Goal: Transaction & Acquisition: Subscribe to service/newsletter

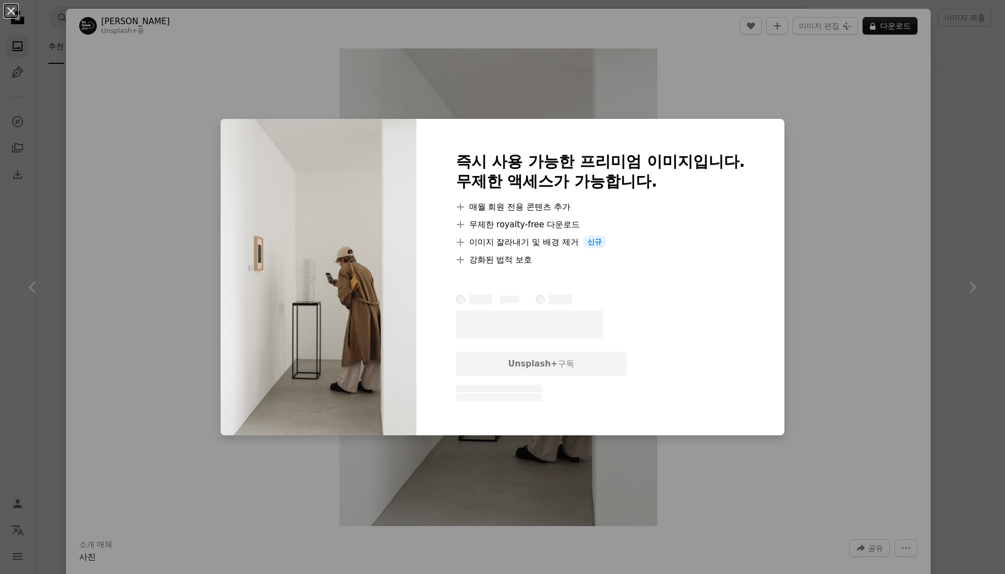
scroll to position [715, 0]
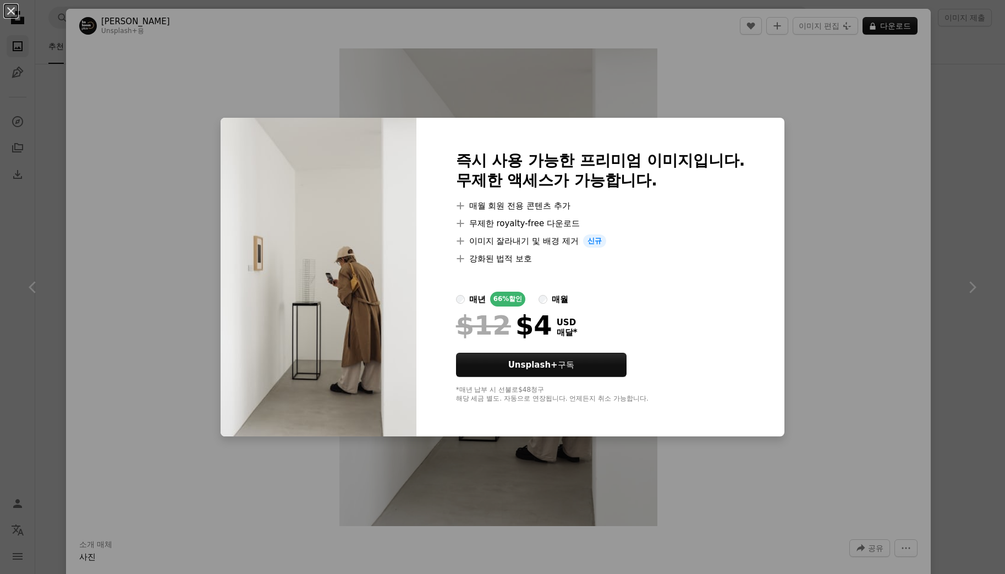
click at [831, 193] on div "An X shape 즉시 사용 가능한 프리미엄 이미지입니다. 무제한 액세스가 가능합니다. A plus sign 매월 회원 전용 콘텐츠 추가 A…" at bounding box center [502, 287] width 1005 height 574
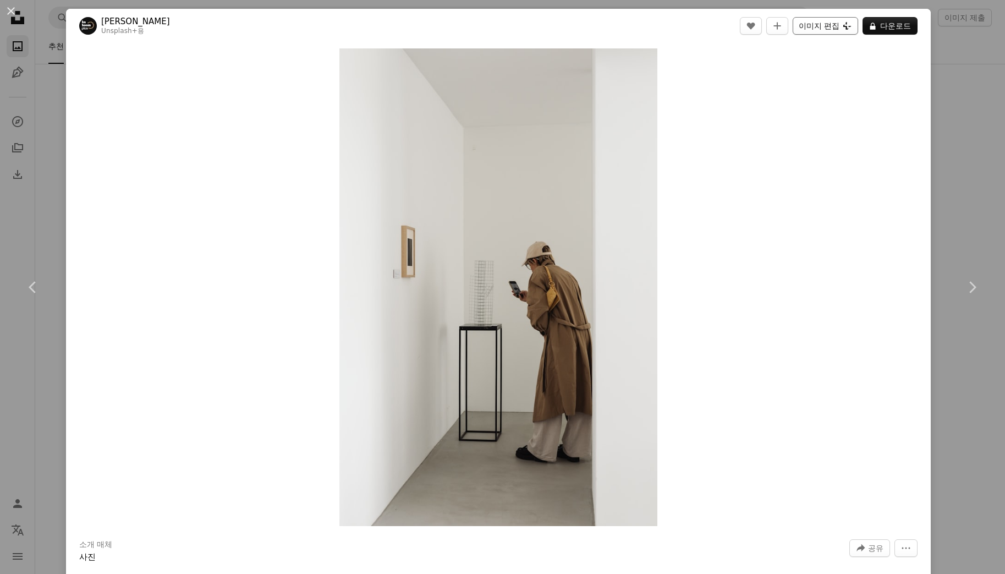
click at [820, 24] on button "이미지 편집 Plus sign for Unsplash+" at bounding box center [825, 26] width 65 height 18
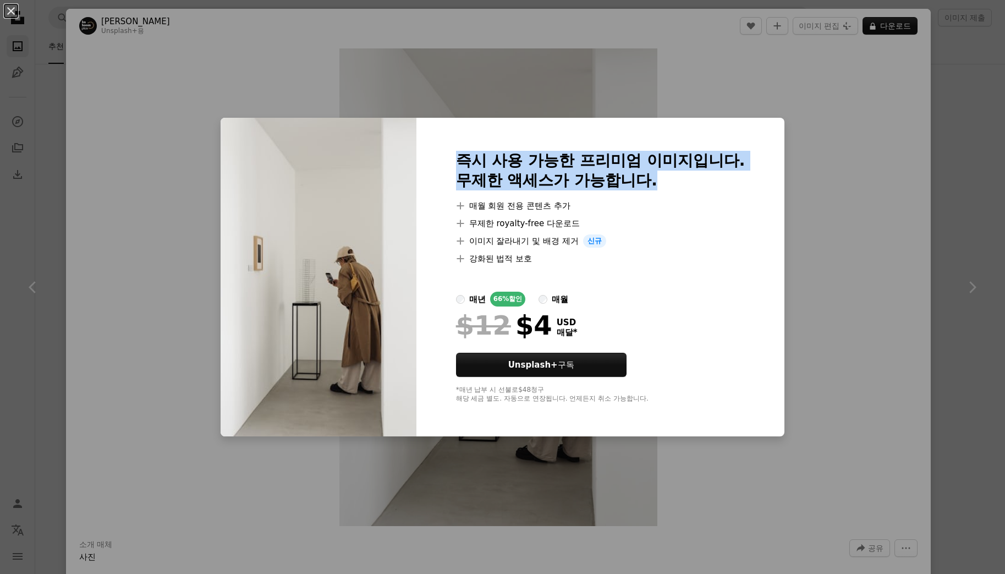
drag, startPoint x: 454, startPoint y: 162, endPoint x: 708, endPoint y: 197, distance: 256.1
click at [703, 197] on div "즉시 사용 가능한 프리미엄 이미지입니다. 무제한 액세스가 가능합니다. A plus sign 매월 회원 전용 콘텐츠 추가 A plus sign …" at bounding box center [600, 277] width 369 height 319
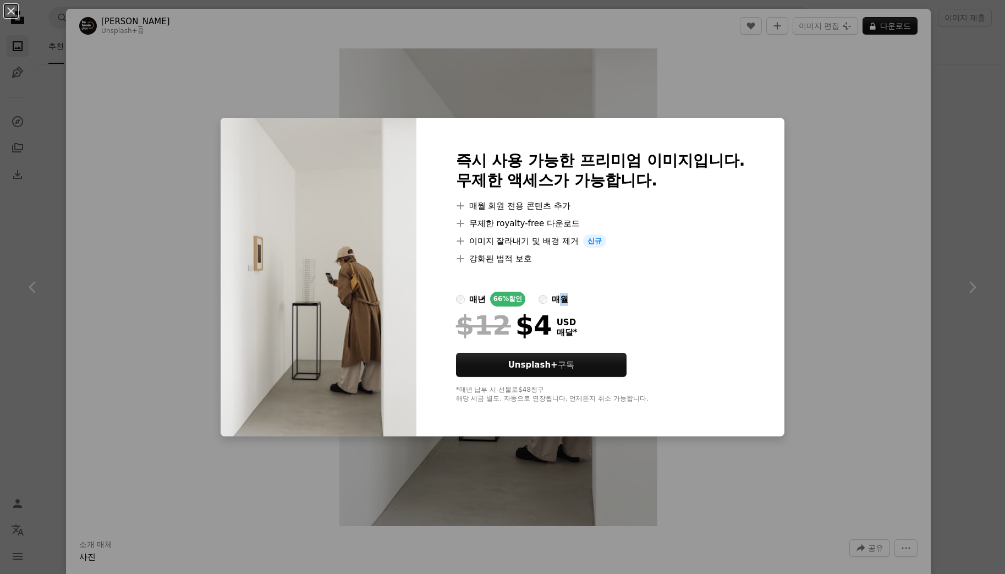
click at [560, 297] on div "매월" at bounding box center [560, 299] width 17 height 13
click at [535, 300] on div "매년 66% 할인 매월" at bounding box center [600, 299] width 289 height 15
click at [873, 245] on div "An X shape 즉시 사용 가능한 프리미엄 이미지입니다. 무제한 액세스가 가능합니다. A plus sign 매월 회원 전용 콘텐츠 추가 A…" at bounding box center [502, 287] width 1005 height 574
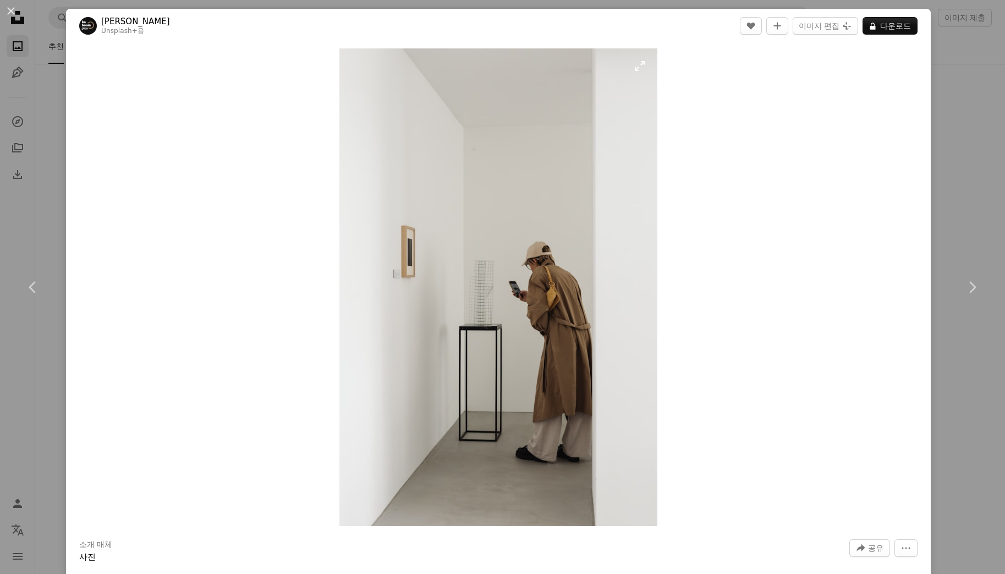
click at [514, 215] on img "이 이미지 확대" at bounding box center [498, 287] width 319 height 478
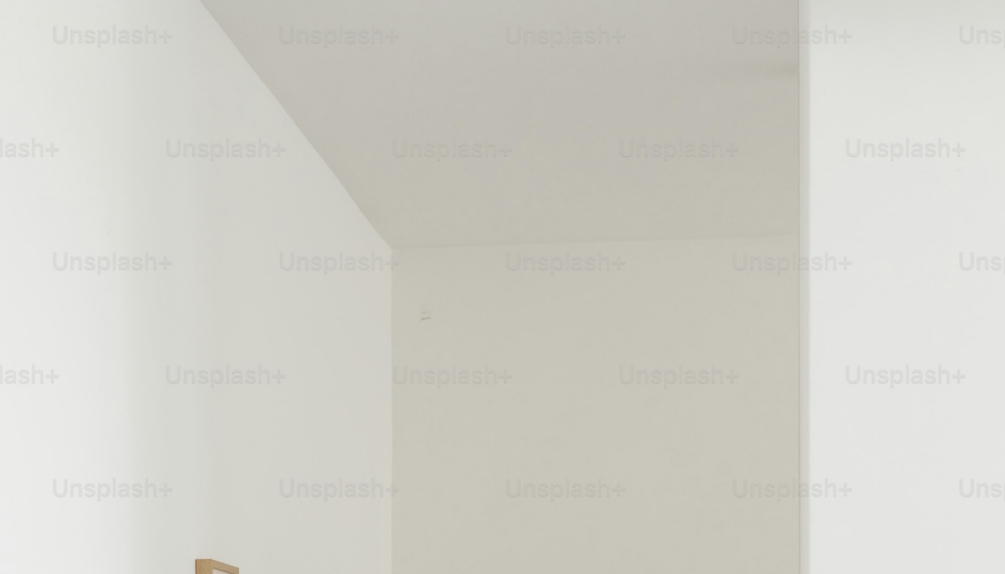
scroll to position [456, 0]
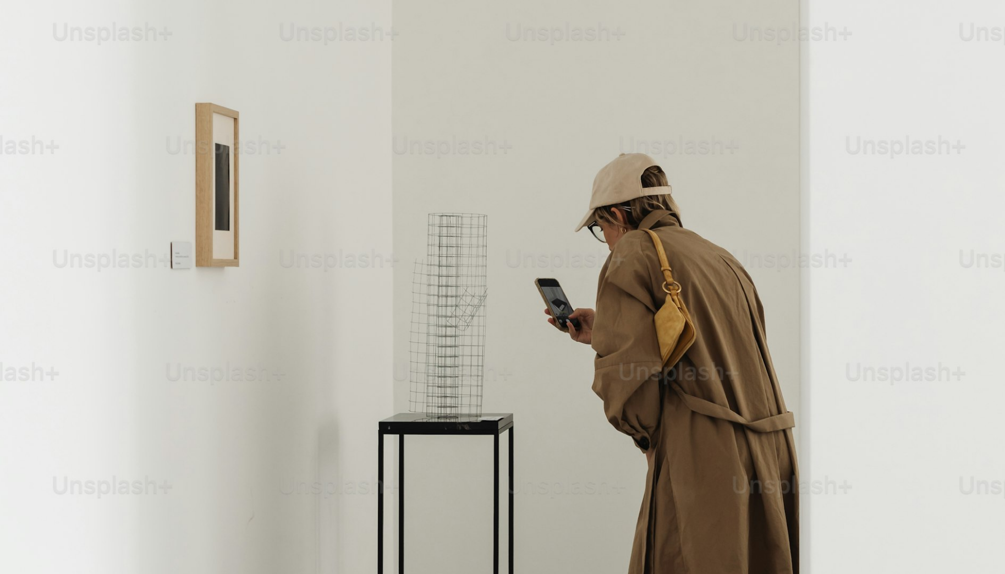
drag, startPoint x: 514, startPoint y: 215, endPoint x: 452, endPoint y: 223, distance: 62.7
click at [452, 223] on img "이 이미지 축소" at bounding box center [502, 298] width 1006 height 1510
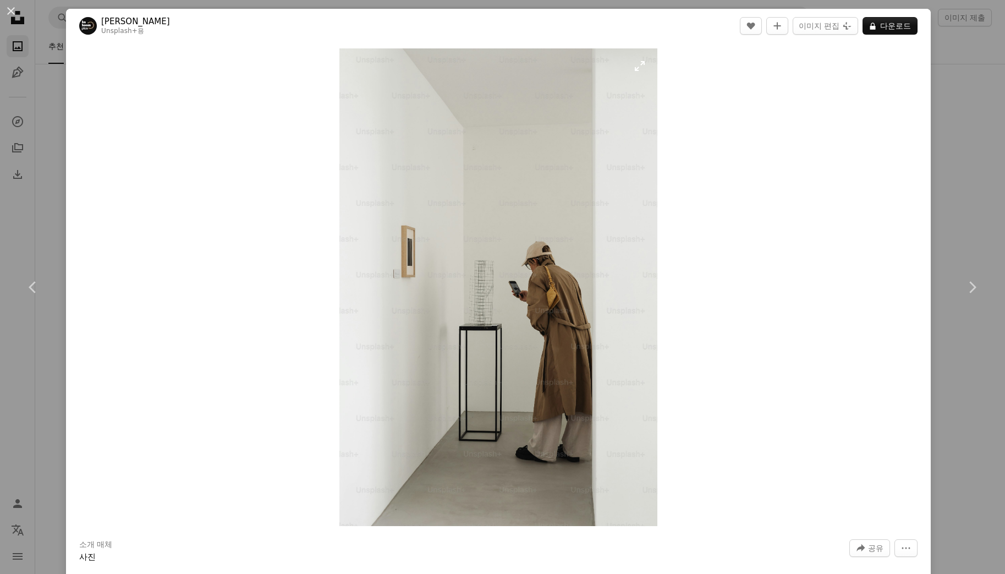
click at [552, 128] on img "이 이미지 확대" at bounding box center [498, 287] width 319 height 478
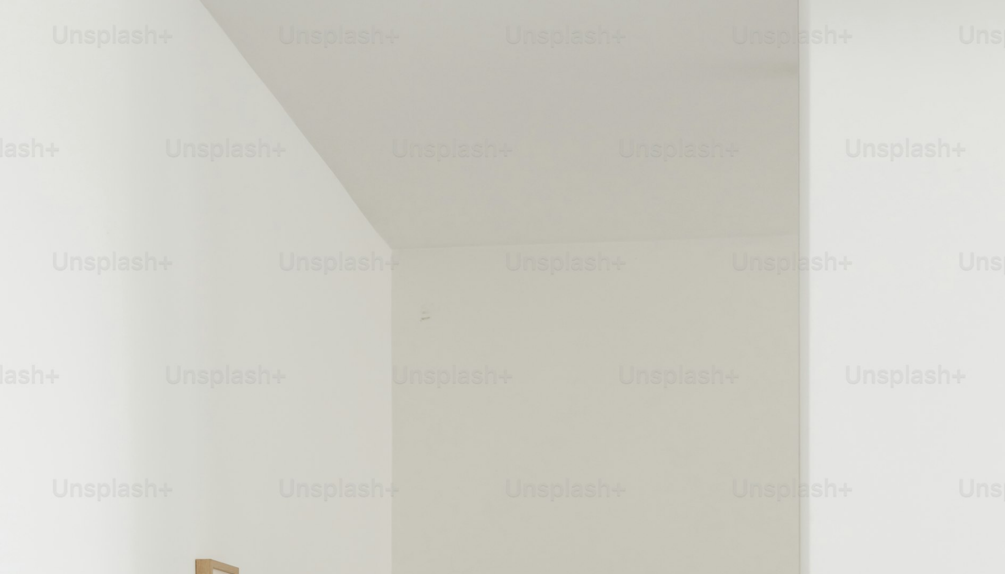
scroll to position [456, 0]
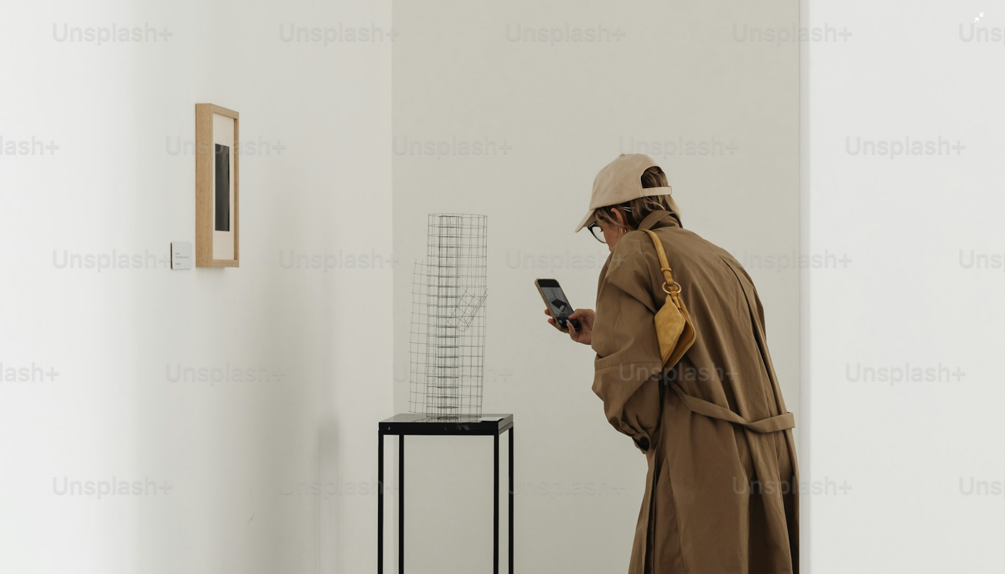
click at [545, 147] on img "이 이미지 축소" at bounding box center [502, 299] width 1006 height 1510
